Goal: Information Seeking & Learning: Learn about a topic

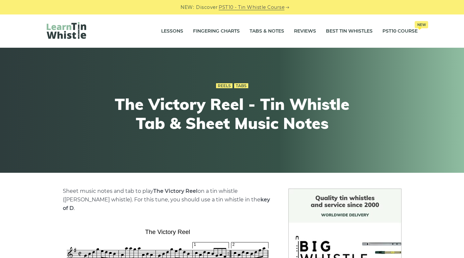
click at [264, 31] on link "Tabs & Notes" at bounding box center [267, 31] width 35 height 16
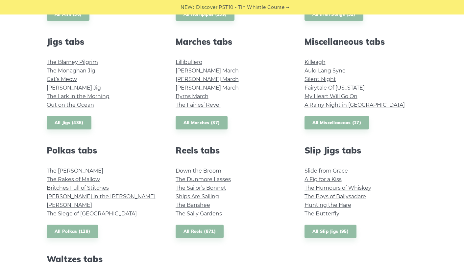
scroll to position [356, 0]
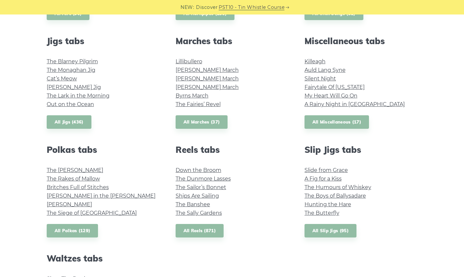
click at [353, 96] on link "My Heart Will Go On" at bounding box center [331, 95] width 53 height 6
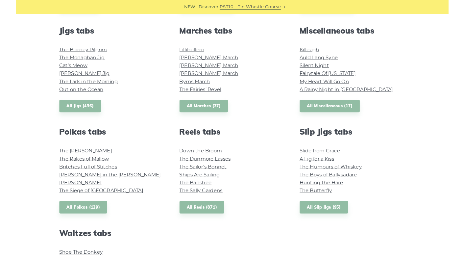
scroll to position [370, 0]
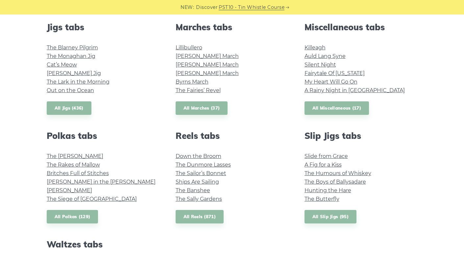
click at [324, 64] on link "Silent Night" at bounding box center [321, 64] width 32 height 6
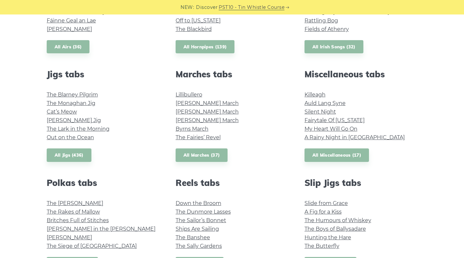
scroll to position [323, 0]
click at [347, 159] on link "All Miscellaneous (17)" at bounding box center [337, 154] width 65 height 13
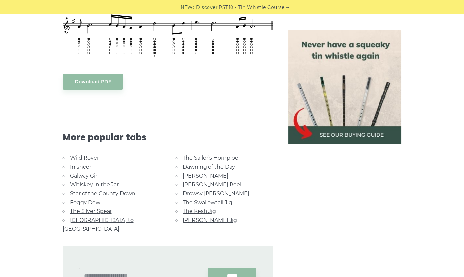
scroll to position [324, 0]
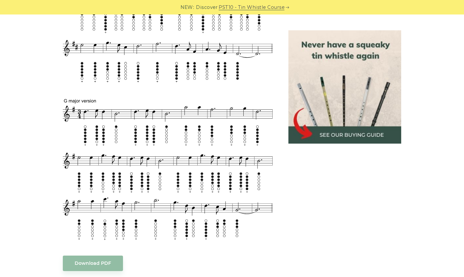
scroll to position [331, 0]
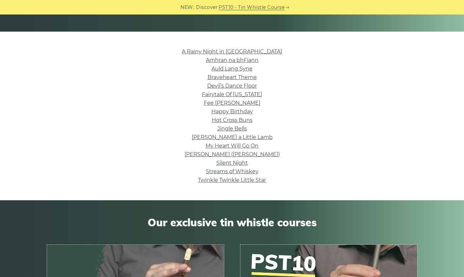
scroll to position [142, 0]
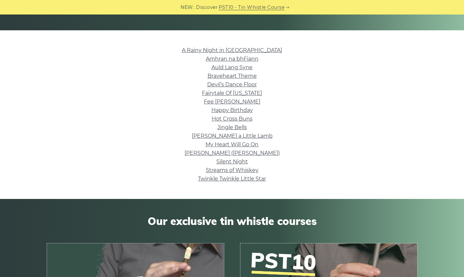
click at [243, 108] on link "Happy Birthday" at bounding box center [231, 110] width 41 height 6
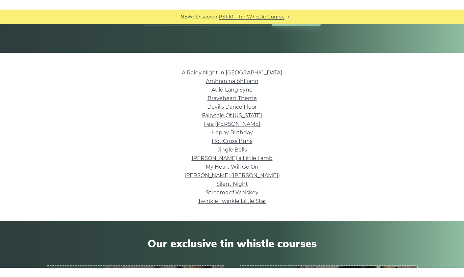
scroll to position [129, 0]
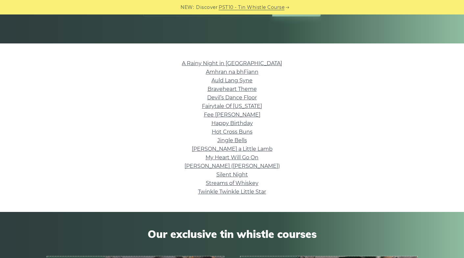
click at [249, 90] on link "Braveheart Theme" at bounding box center [232, 89] width 49 height 6
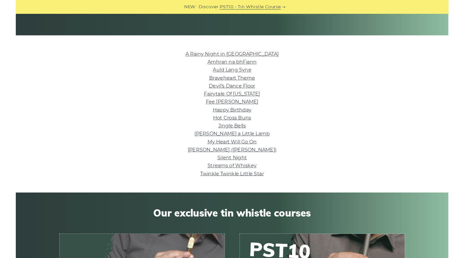
scroll to position [143, 0]
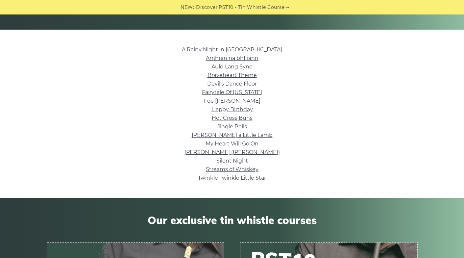
click at [257, 56] on link "Amhran na bhFiann" at bounding box center [232, 58] width 53 height 6
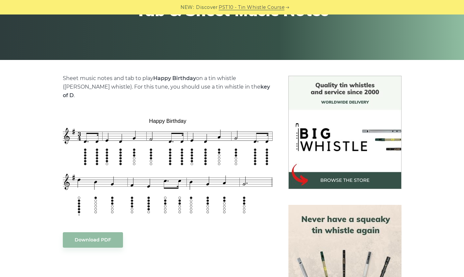
scroll to position [113, 0]
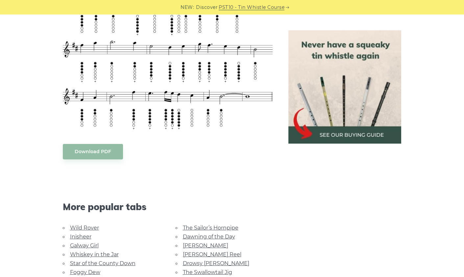
scroll to position [300, 0]
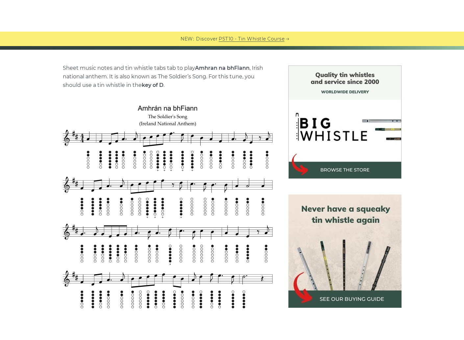
scroll to position [168, 0]
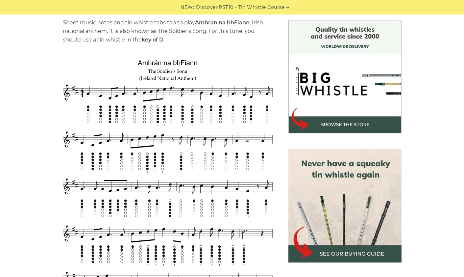
click at [346, 86] on img at bounding box center [344, 76] width 113 height 113
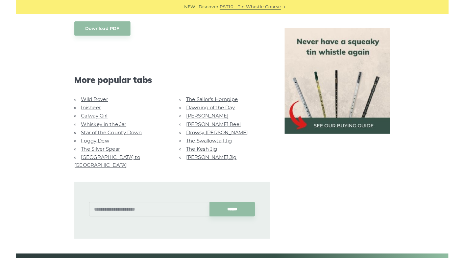
scroll to position [706, 0]
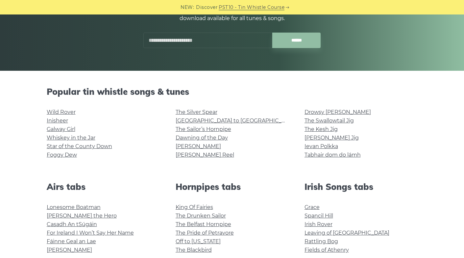
scroll to position [100, 0]
